Goal: Task Accomplishment & Management: Use online tool/utility

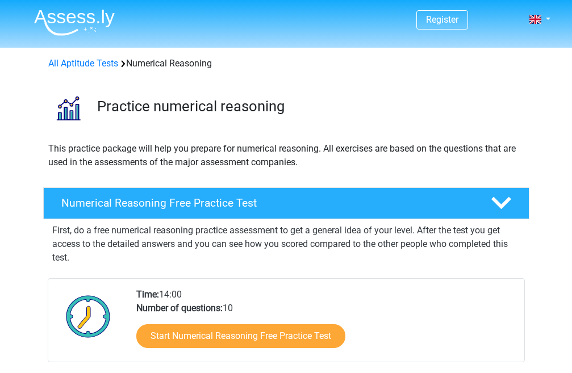
scroll to position [114, 0]
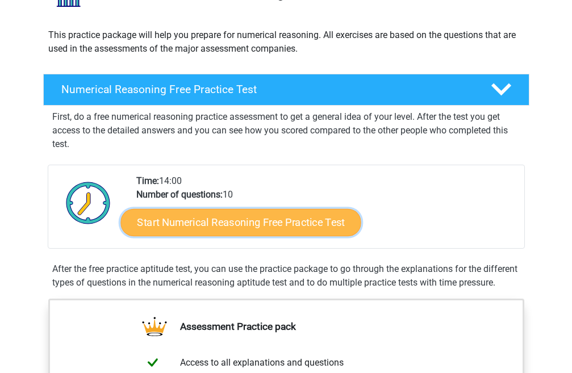
click at [234, 222] on link "Start Numerical Reasoning Free Practice Test" at bounding box center [241, 222] width 240 height 27
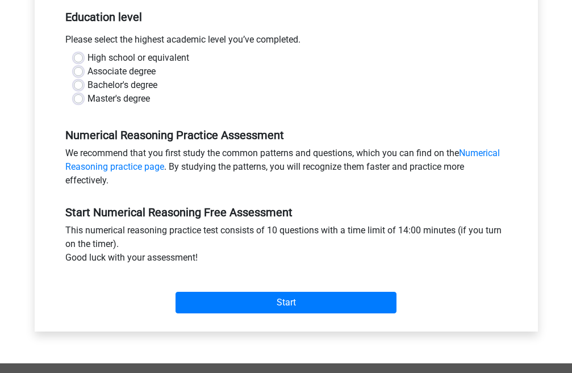
scroll to position [227, 0]
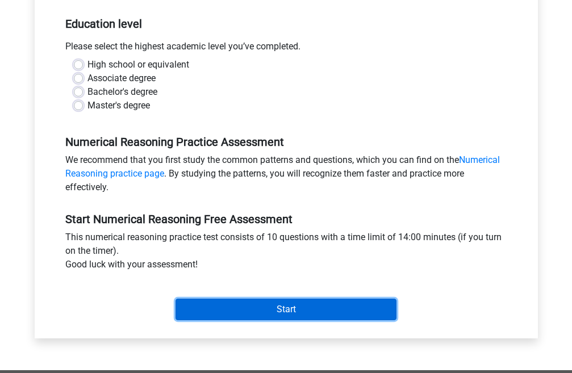
click at [279, 304] on input "Start" at bounding box center [286, 310] width 221 height 22
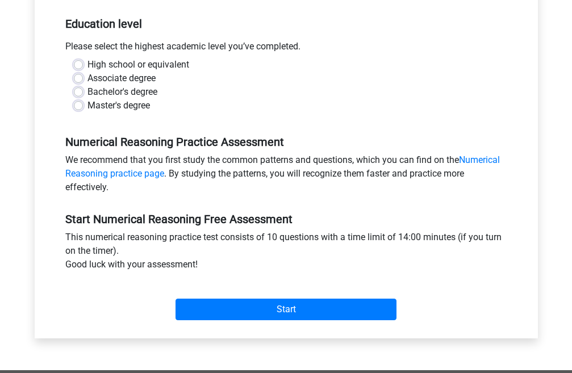
click at [88, 93] on label "Bachelor's degree" at bounding box center [123, 92] width 70 height 14
click at [82, 93] on input "Bachelor's degree" at bounding box center [78, 90] width 9 height 11
radio input "true"
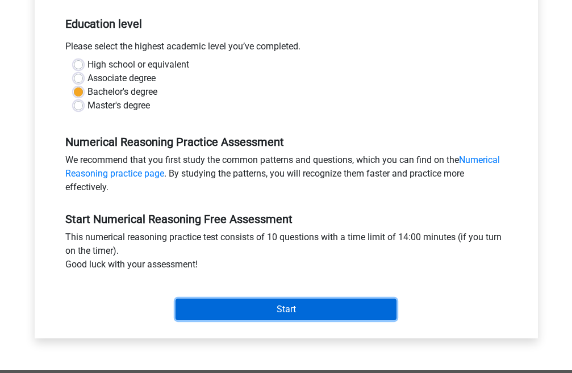
click at [212, 305] on input "Start" at bounding box center [286, 310] width 221 height 22
